Goal: Transaction & Acquisition: Purchase product/service

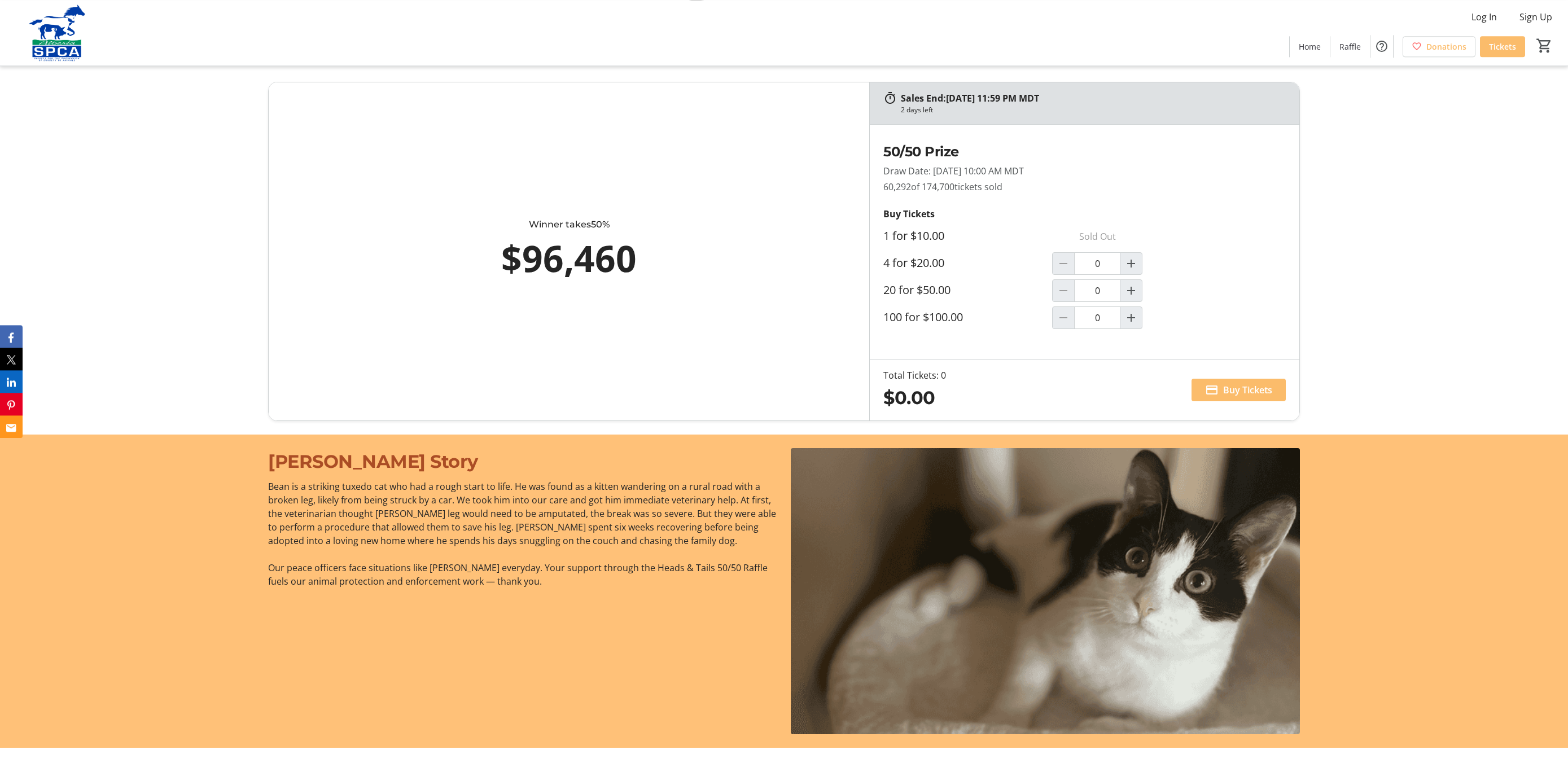
scroll to position [975, 0]
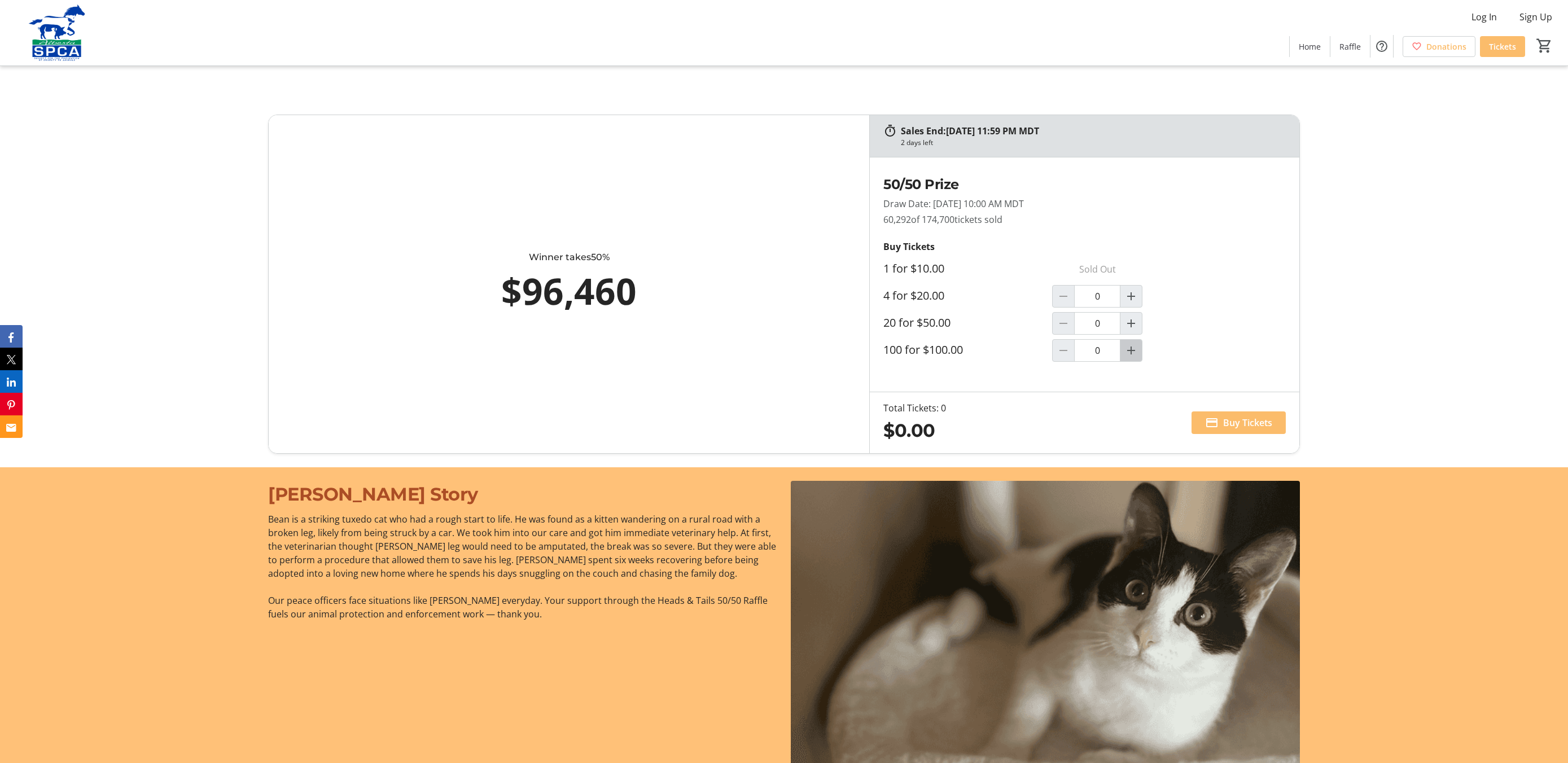
click at [1138, 351] on mat-icon "Increment by one" at bounding box center [1131, 350] width 14 height 14
click at [1138, 349] on mat-icon "Increment by one" at bounding box center [1131, 350] width 14 height 14
type input "2"
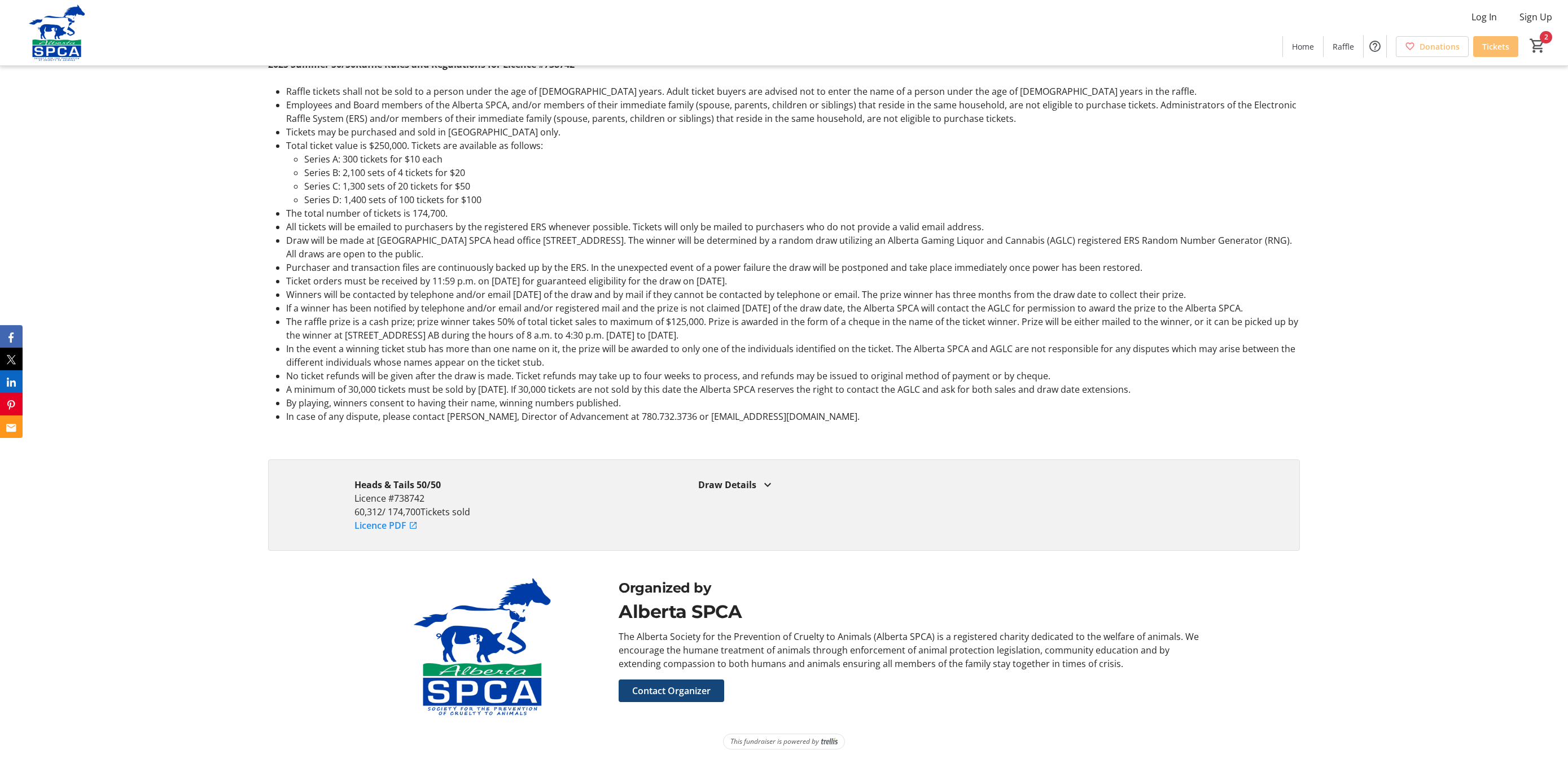
scroll to position [2173, 0]
click at [767, 484] on mat-icon at bounding box center [767, 485] width 14 height 14
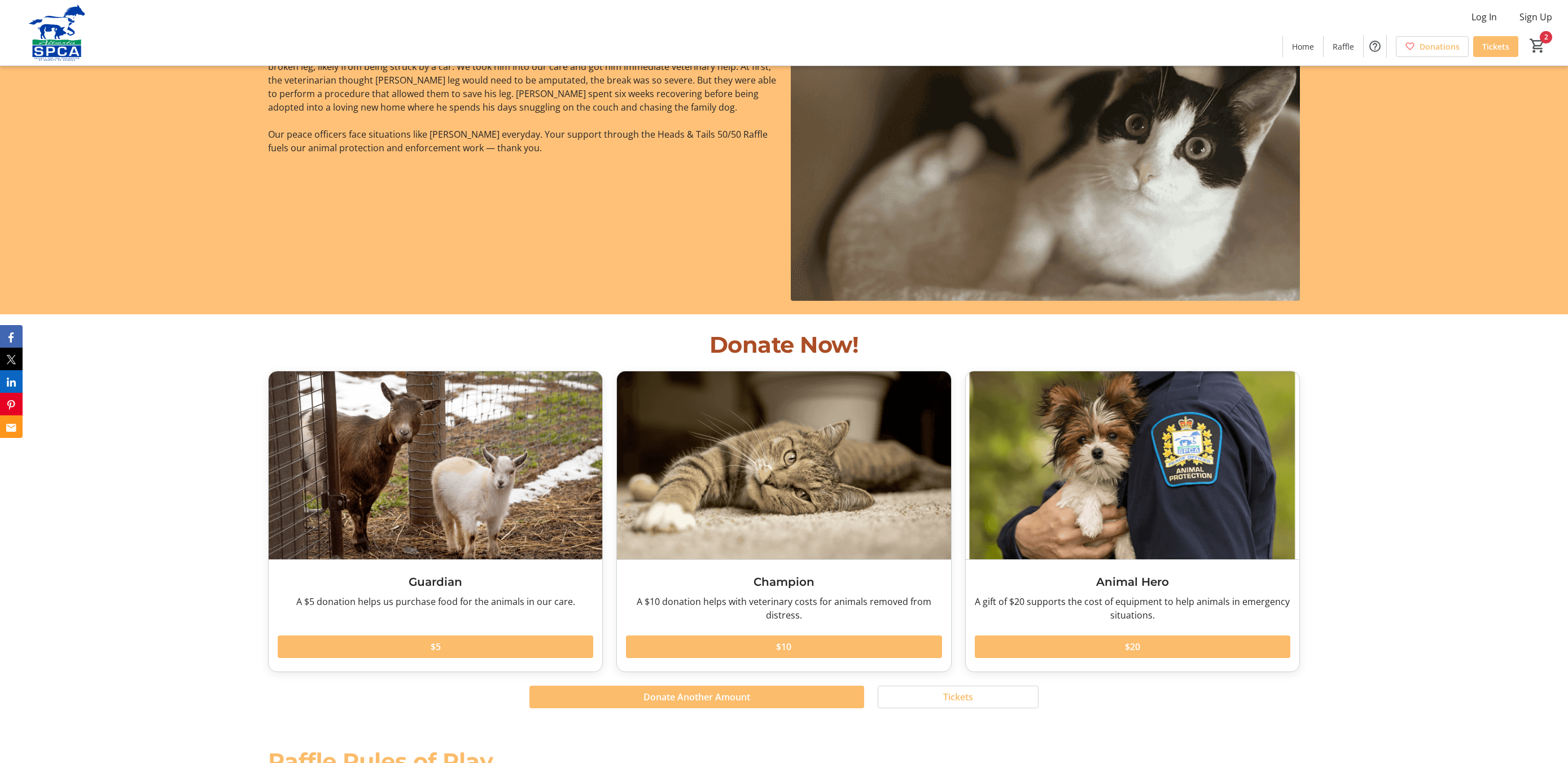
scroll to position [1076, 0]
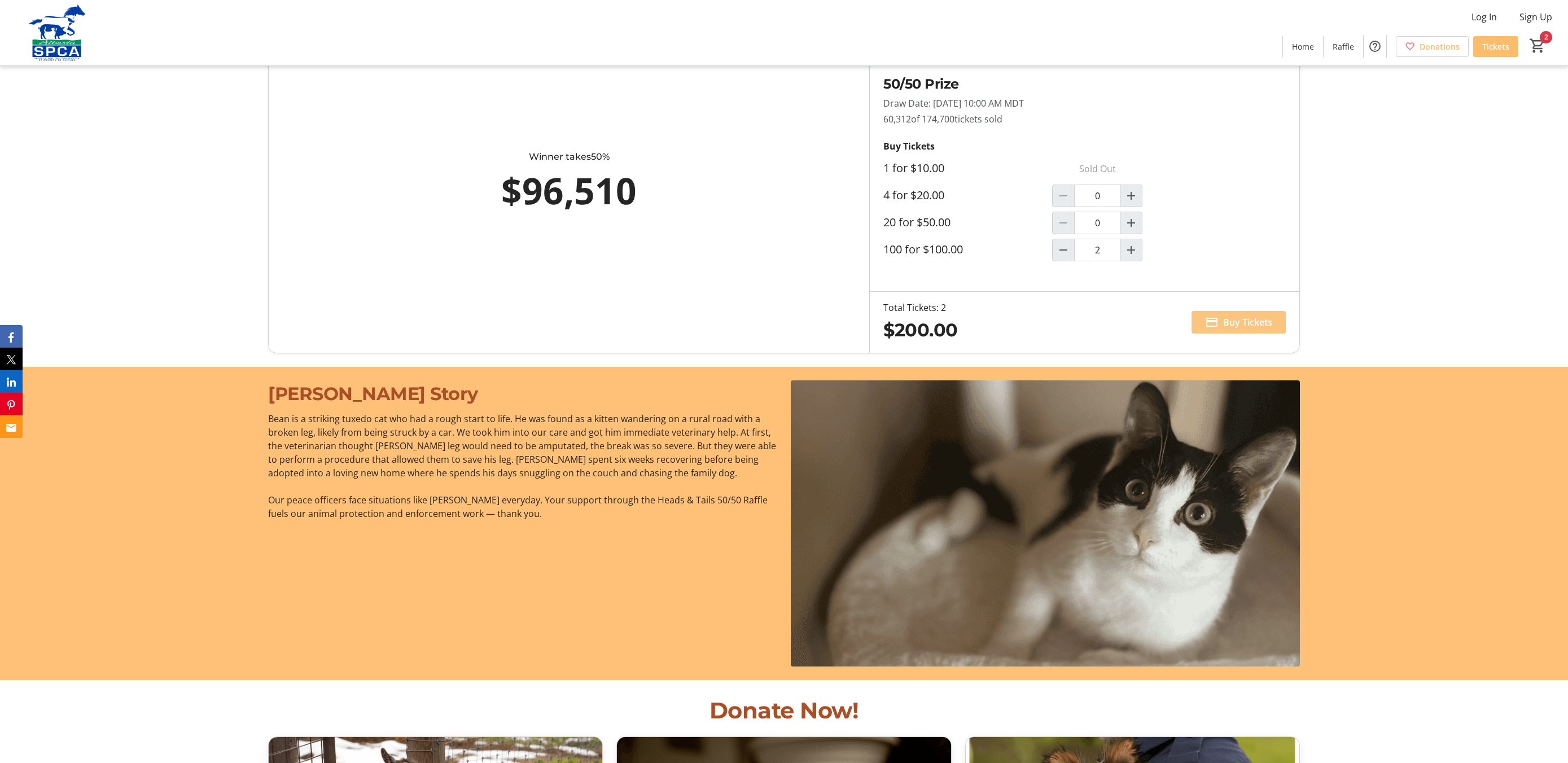
click at [1241, 323] on span "Buy Tickets" at bounding box center [1248, 323] width 49 height 14
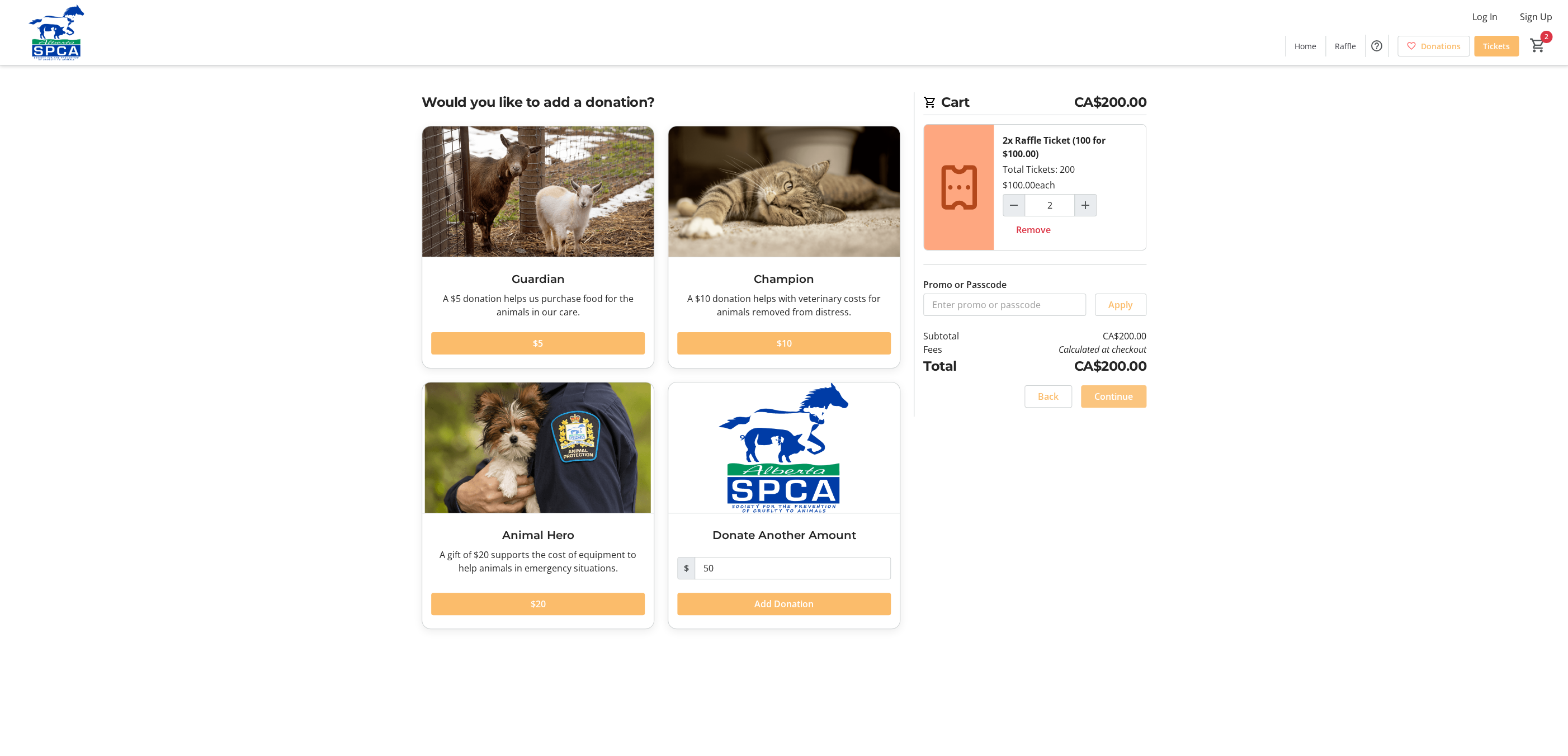
click at [1115, 396] on span "Continue" at bounding box center [1113, 396] width 38 height 13
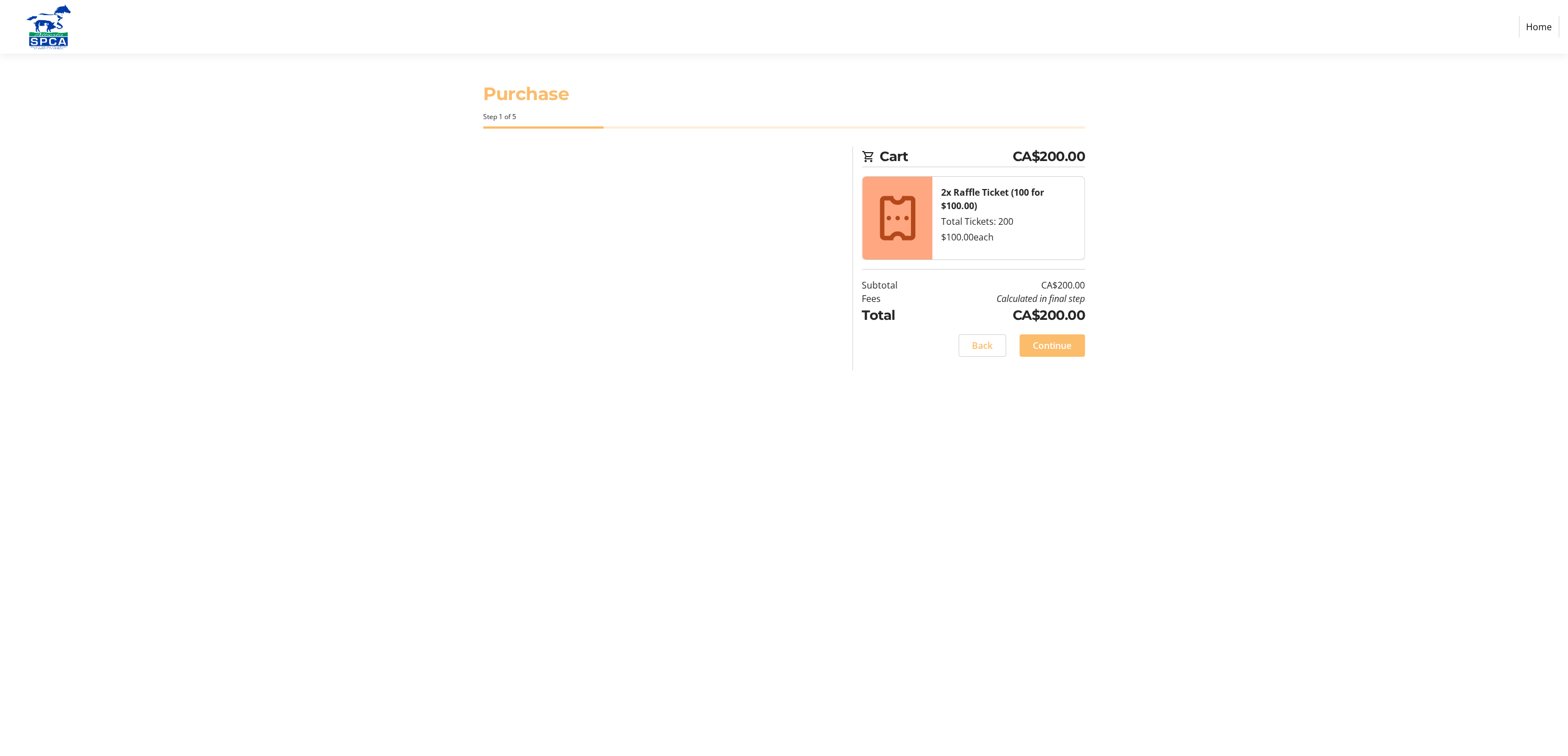
select select "CA"
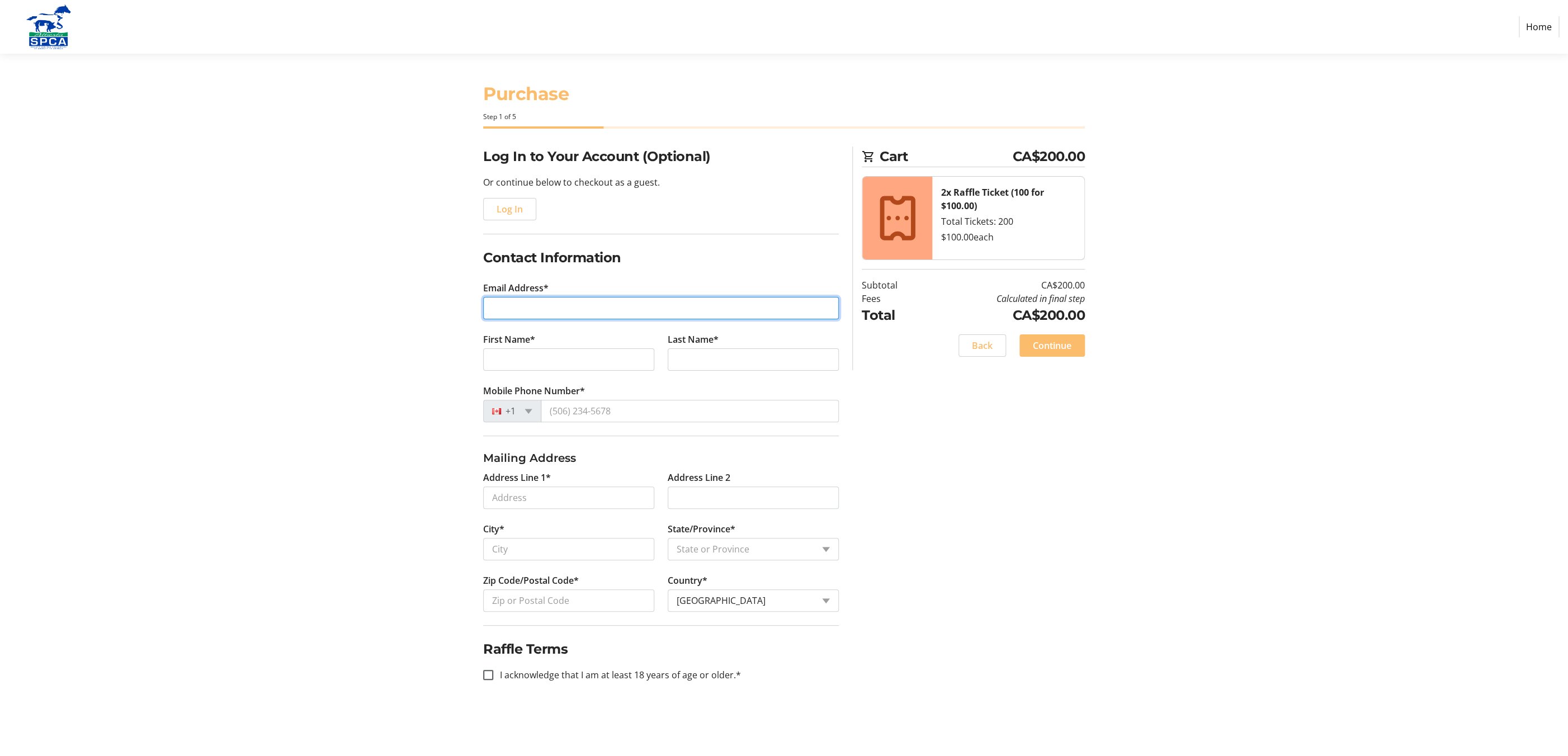
click at [505, 309] on input "Email Address*" at bounding box center [661, 308] width 355 height 23
type input "[PERSON_NAME][EMAIL_ADDRESS][PERSON_NAME][PERSON_NAME][DOMAIN_NAME]"
type input "[PERSON_NAME]"
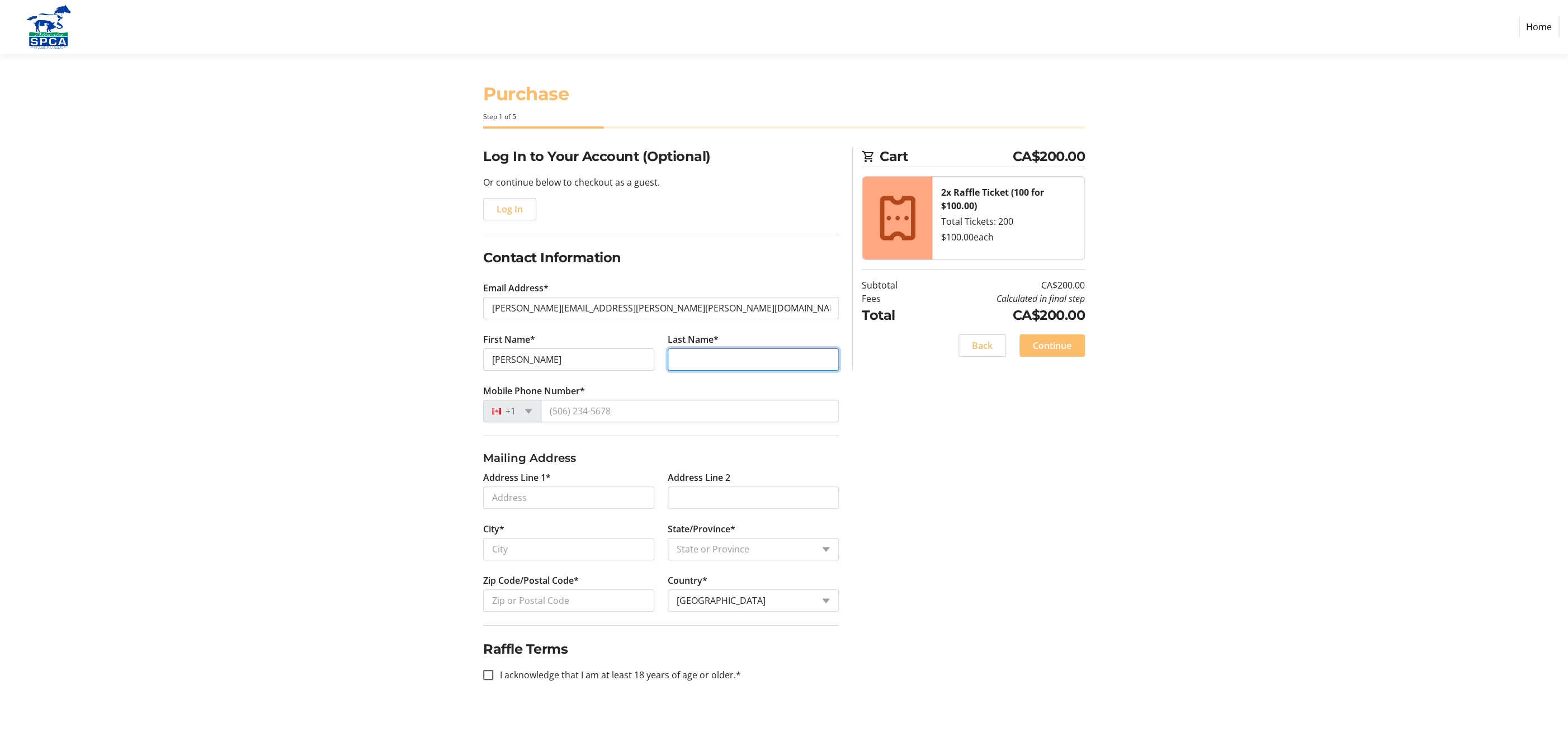
type input "[PERSON_NAME]"
type input "[PHONE_NUMBER]"
type input "[STREET_ADDRESS]"
type input "[GEOGRAPHIC_DATA]"
select select "AB"
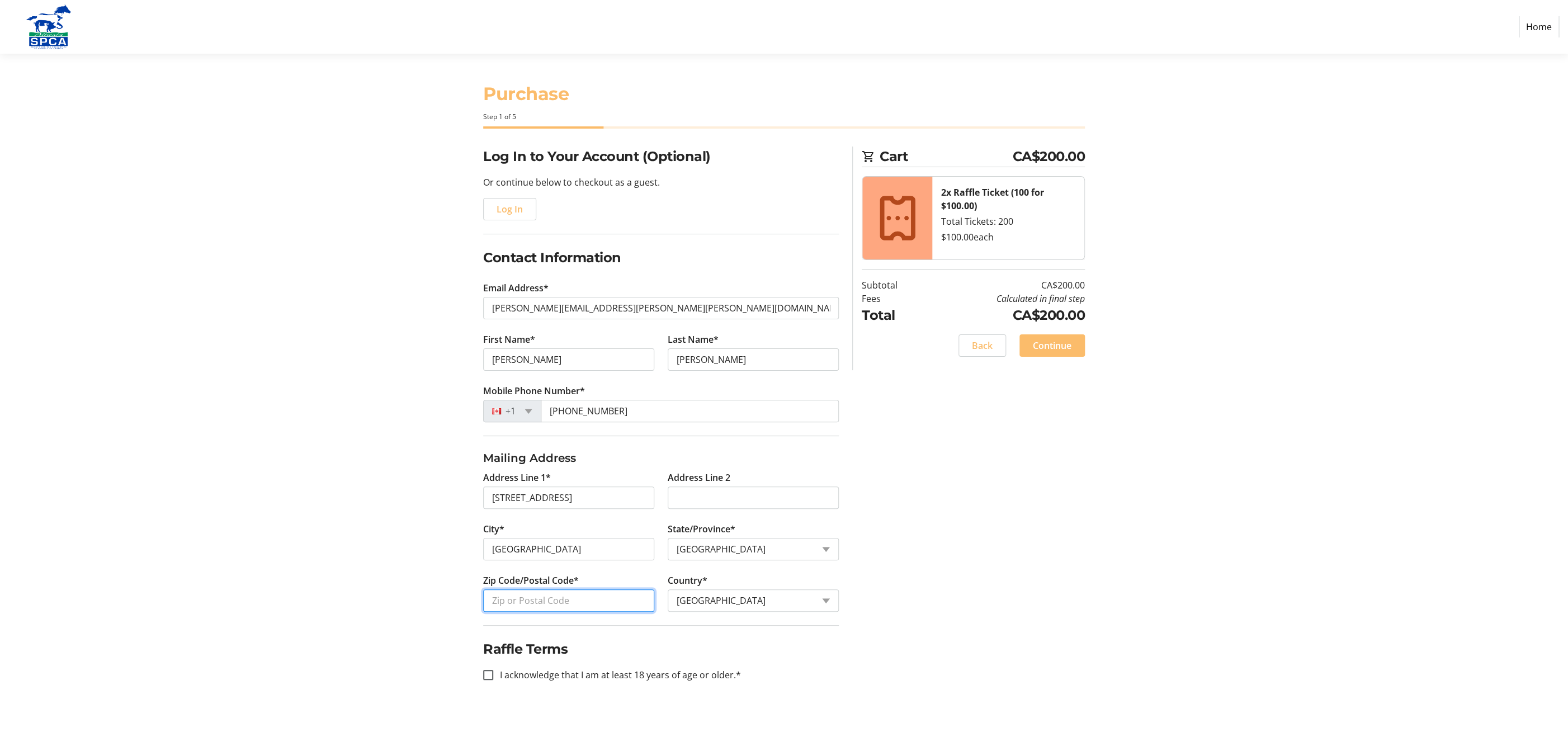
type input "T3B 1G4"
type input "[PHONE_NUMBER]"
click at [488, 676] on input "I acknowledge that I am at least 18 years of age or older.*" at bounding box center [488, 675] width 10 height 10
checkbox input "true"
click at [1054, 346] on span "Continue" at bounding box center [1052, 346] width 38 height 13
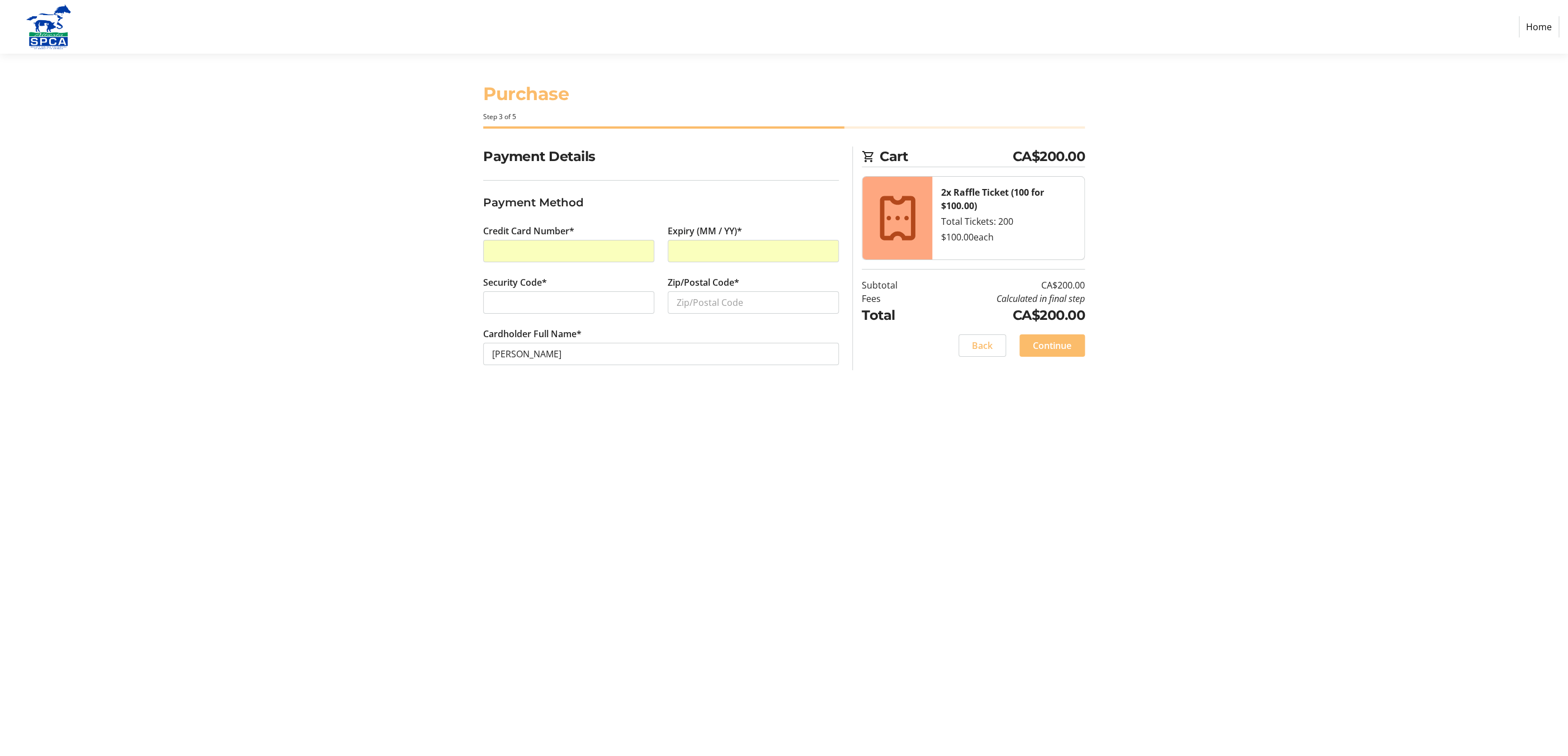
click at [436, 262] on div "Payment Details Payment Method Credit Card Number* Expiry (MM / YY)* Security C…" at bounding box center [784, 269] width 738 height 245
click at [726, 297] on input "Zip/Postal Code*" at bounding box center [753, 303] width 171 height 23
type input "T3B 1G4"
click at [547, 293] on div at bounding box center [569, 303] width 171 height 23
click at [1038, 347] on span "Continue" at bounding box center [1052, 346] width 38 height 13
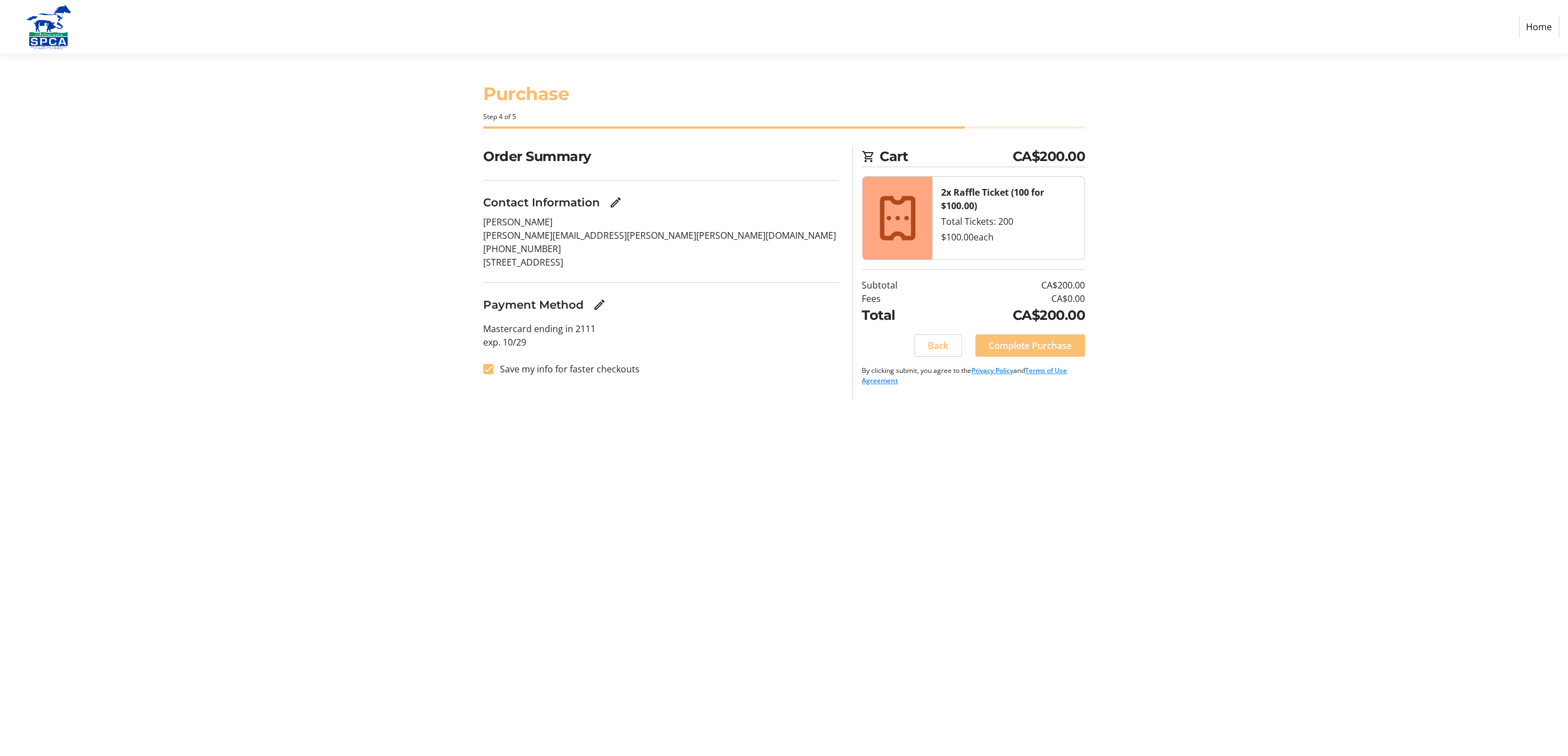
click at [1034, 343] on span "Complete Purchase" at bounding box center [1030, 346] width 83 height 13
